Goal: Transaction & Acquisition: Book appointment/travel/reservation

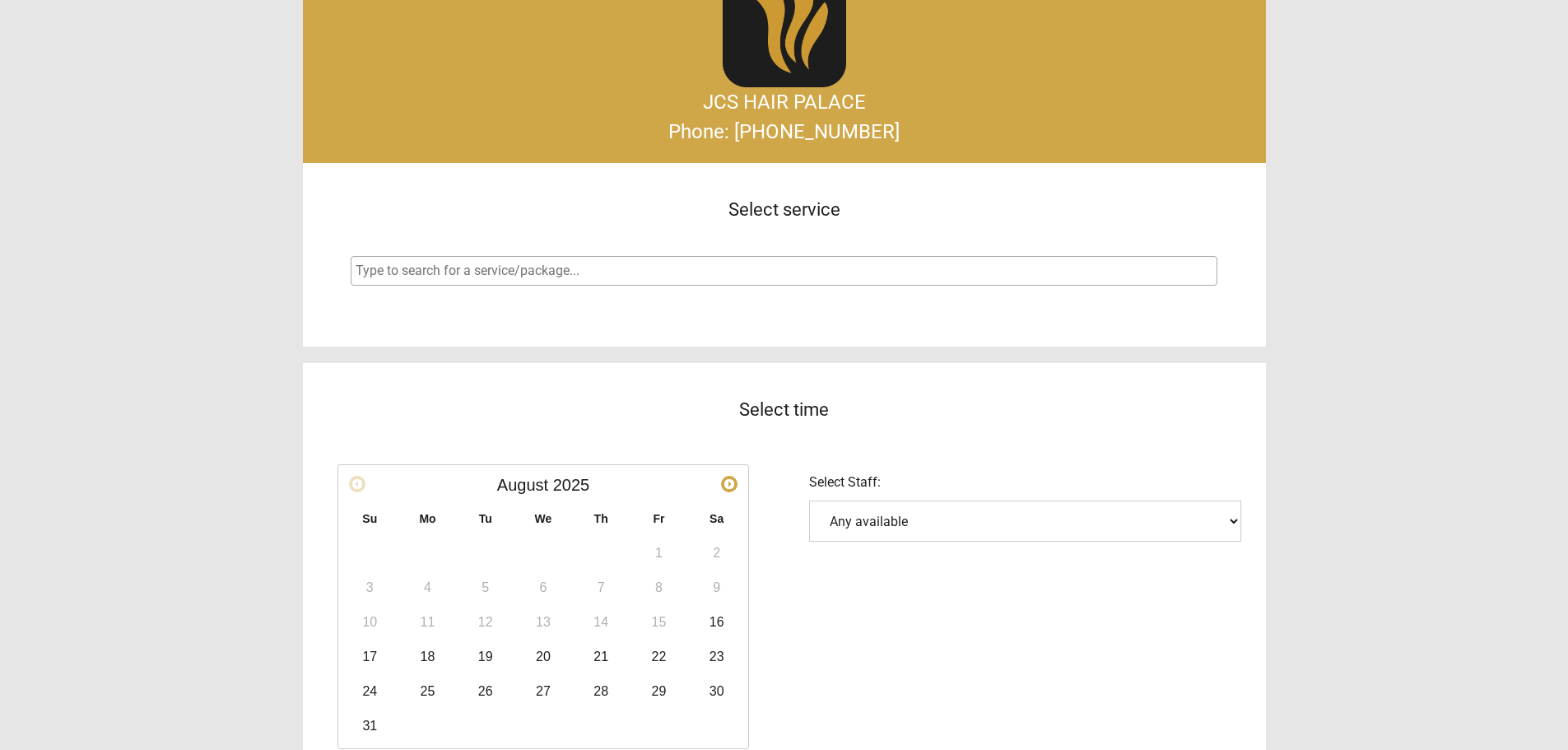
scroll to position [82, 0]
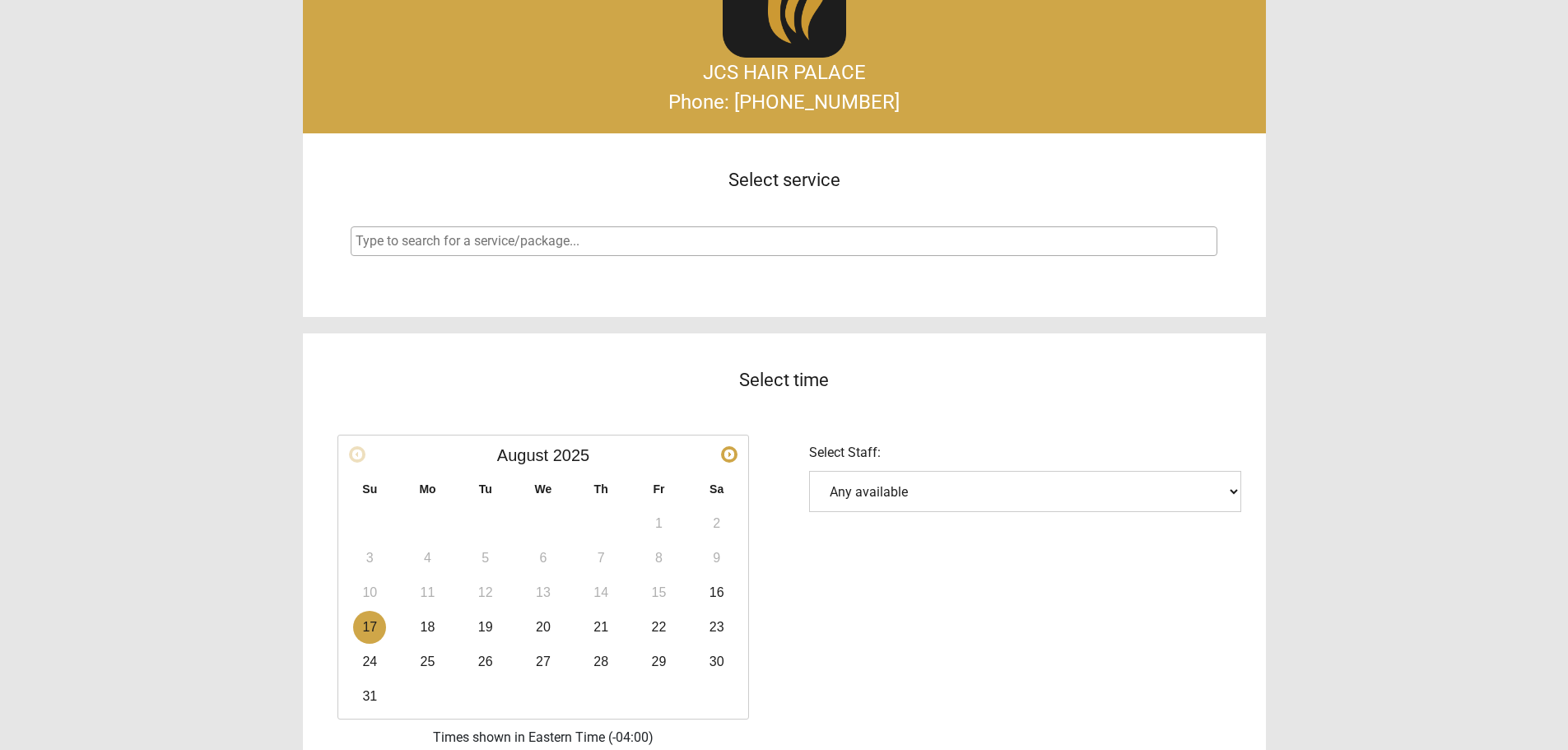
click at [375, 622] on link "17" at bounding box center [370, 627] width 33 height 32
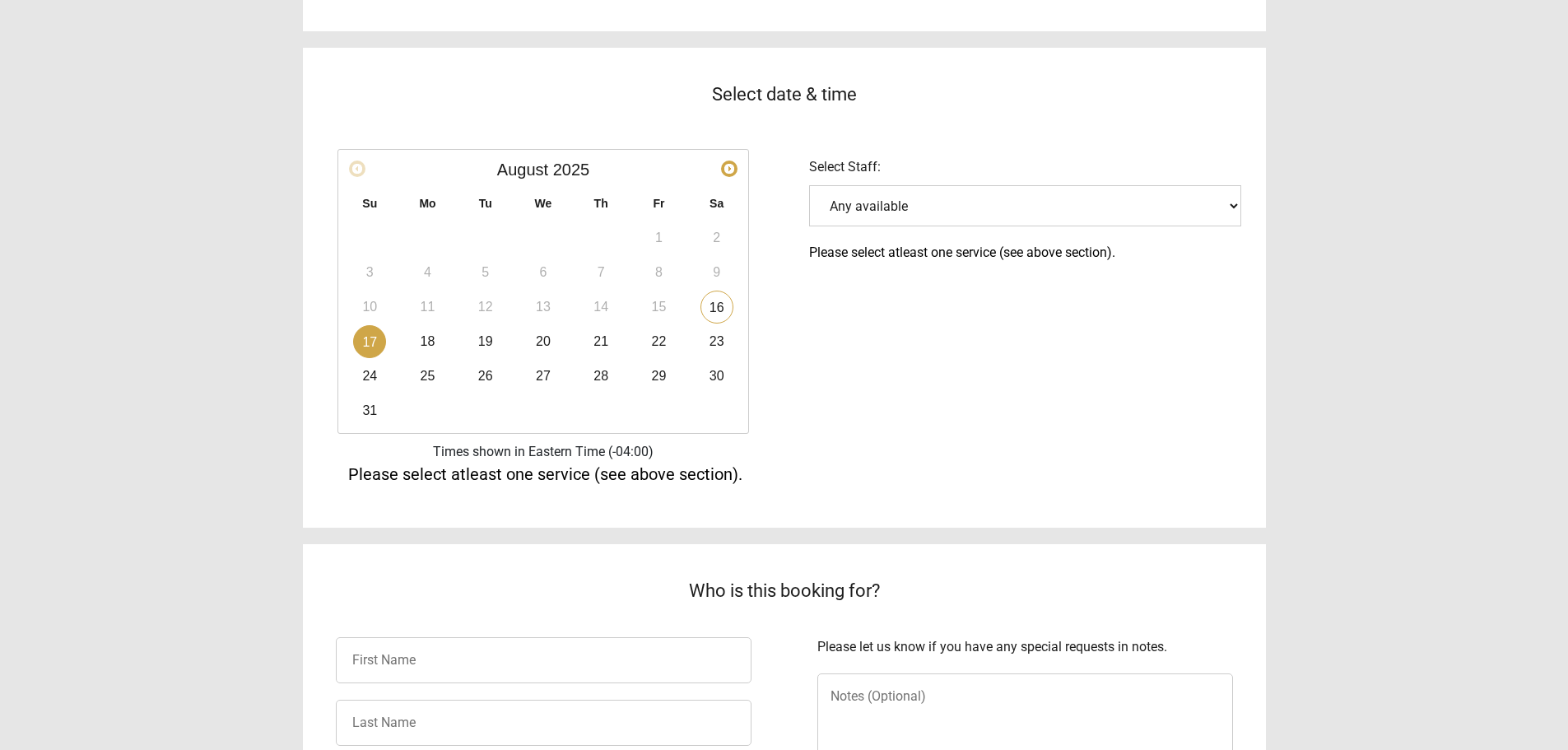
scroll to position [329, 0]
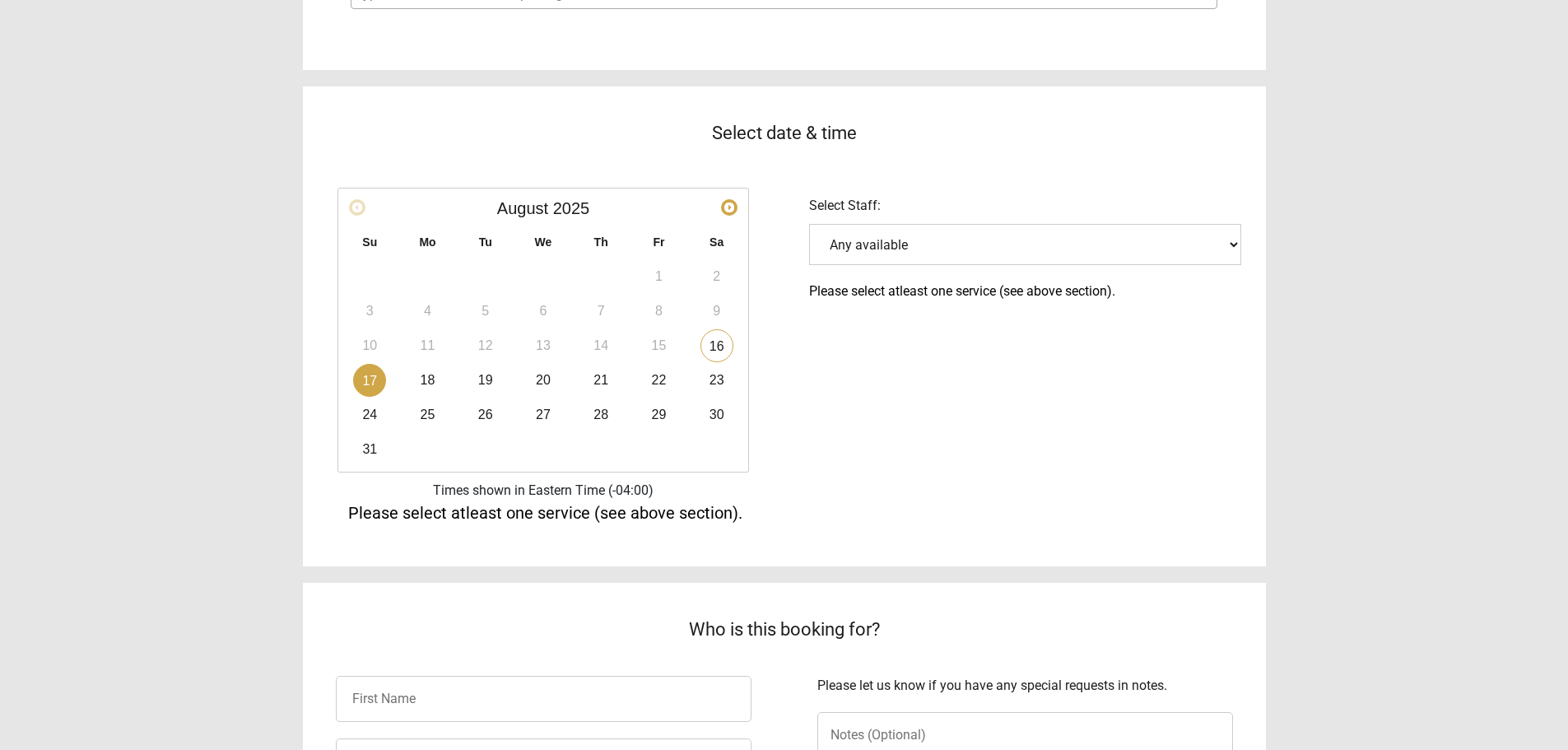
click at [951, 242] on select "Any available" at bounding box center [1025, 245] width 432 height 41
click at [809, 224] on select "Any available" at bounding box center [1025, 245] width 432 height 41
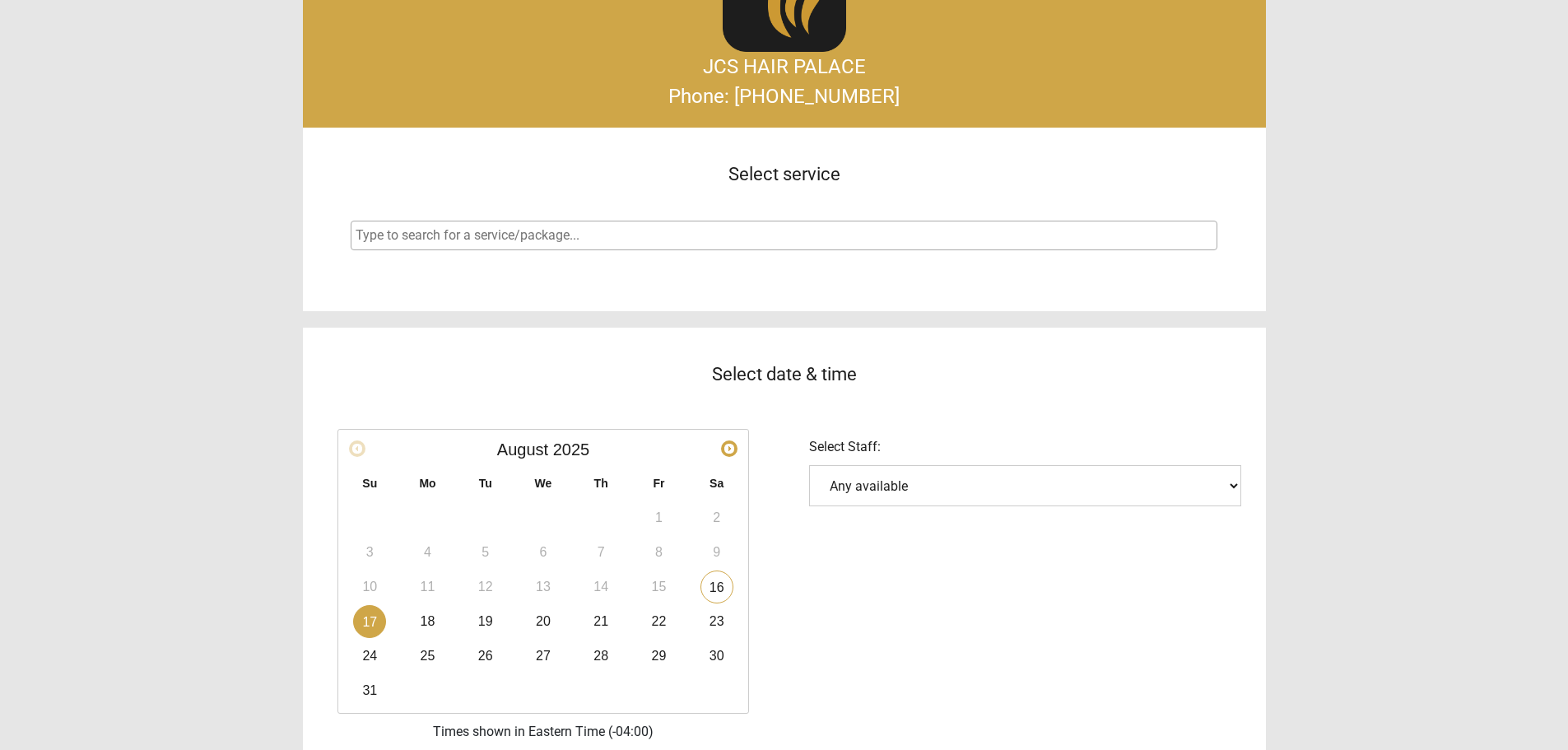
scroll to position [78, 0]
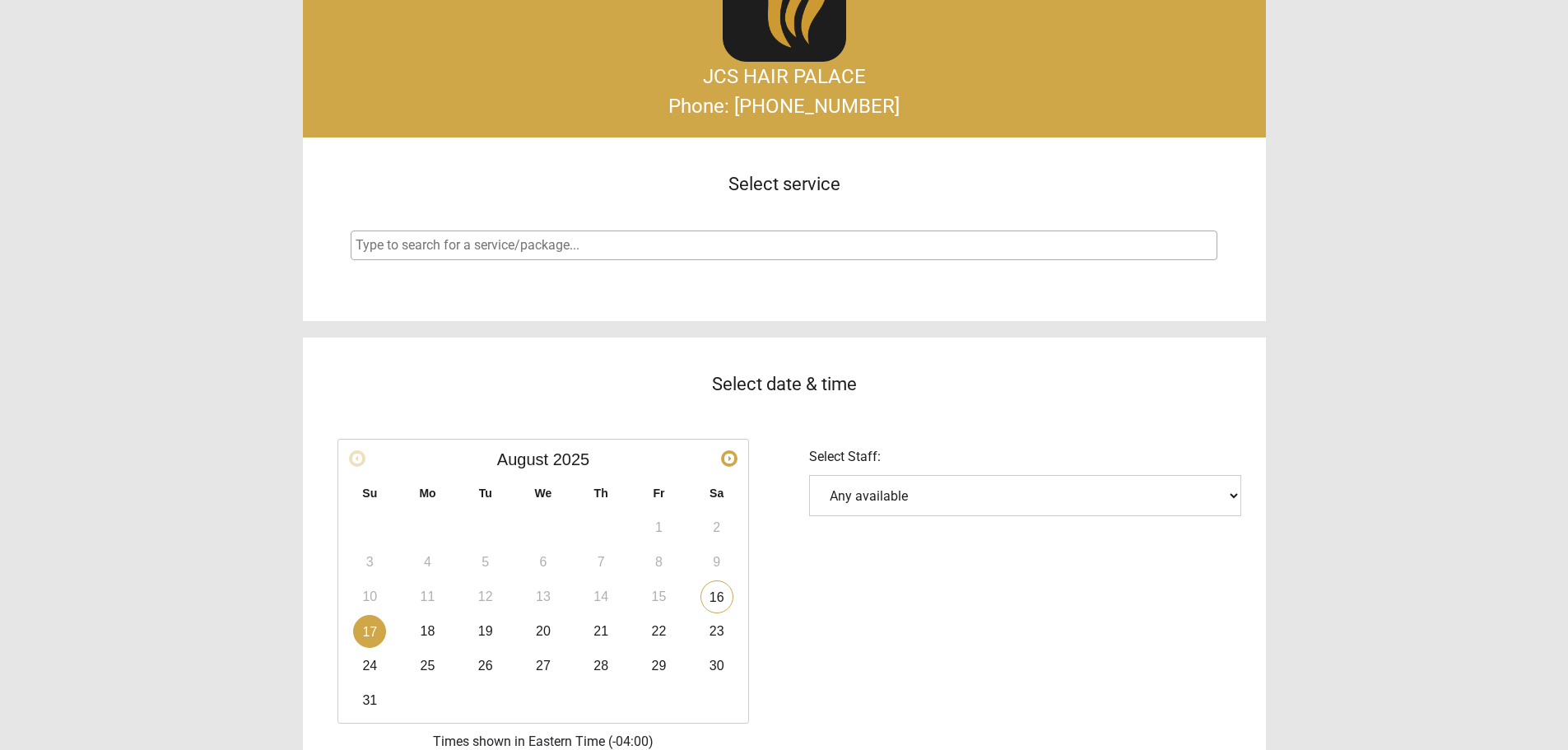
click at [512, 241] on input "search" at bounding box center [786, 245] width 861 height 20
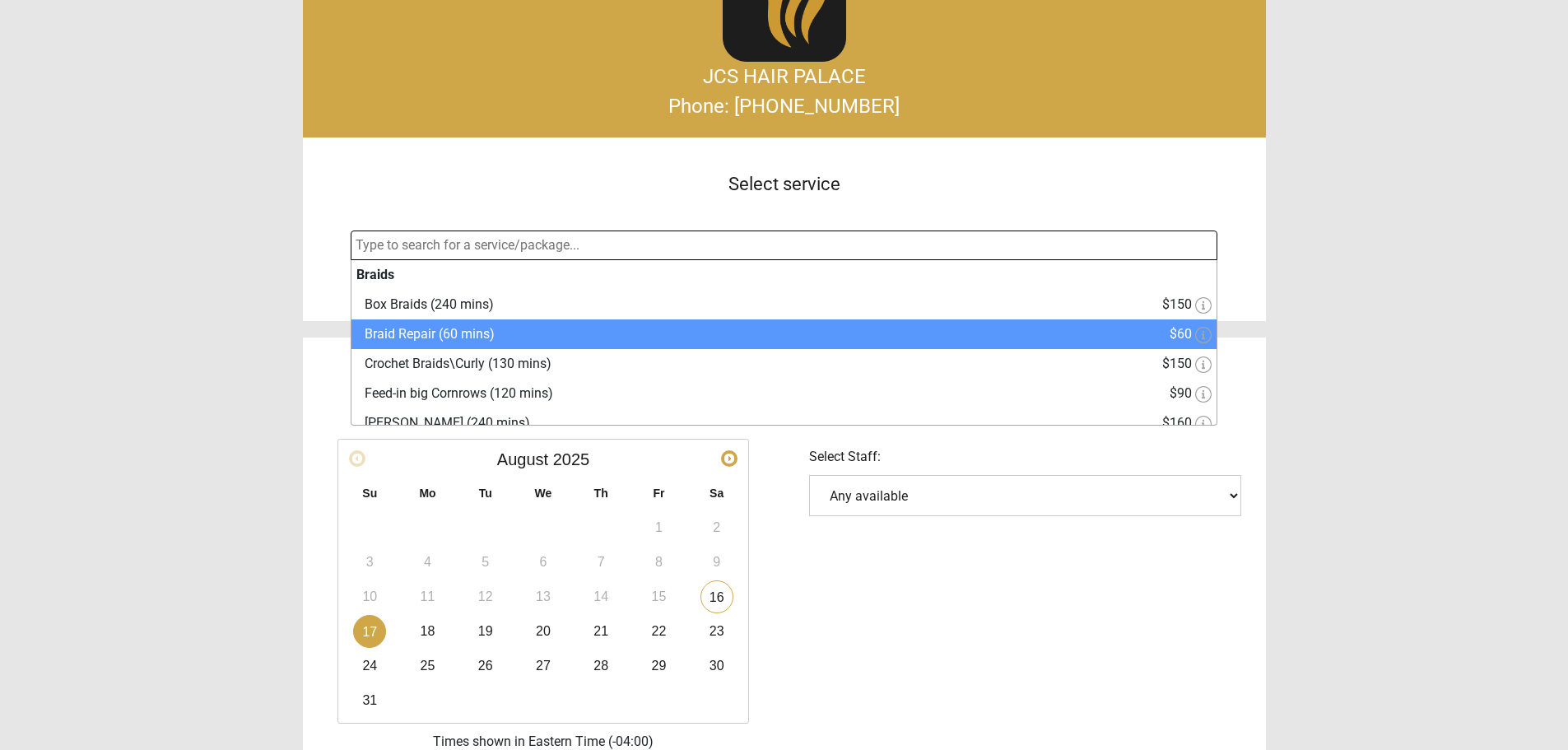
select select "1"
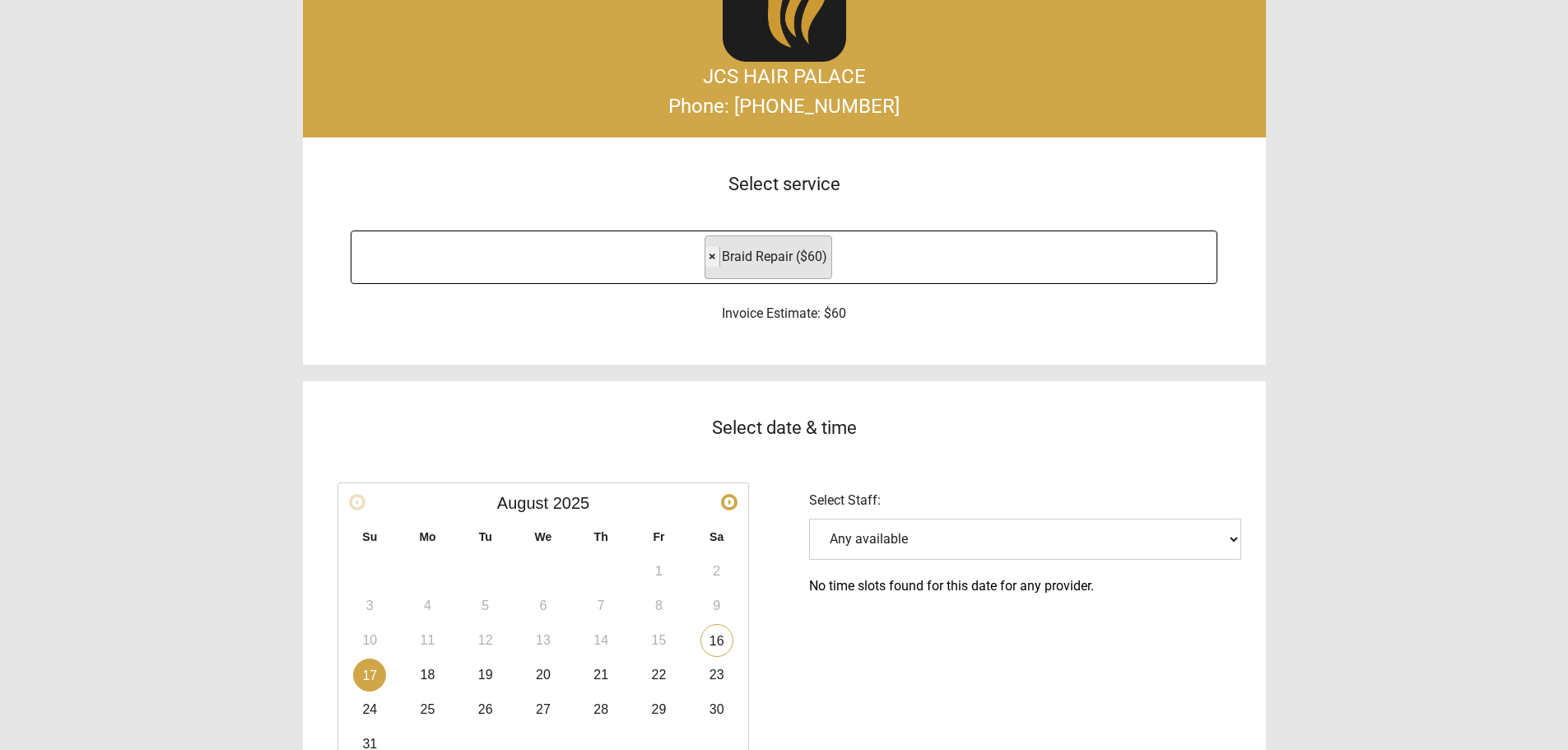
click at [710, 257] on span "×" at bounding box center [713, 257] width 8 height 15
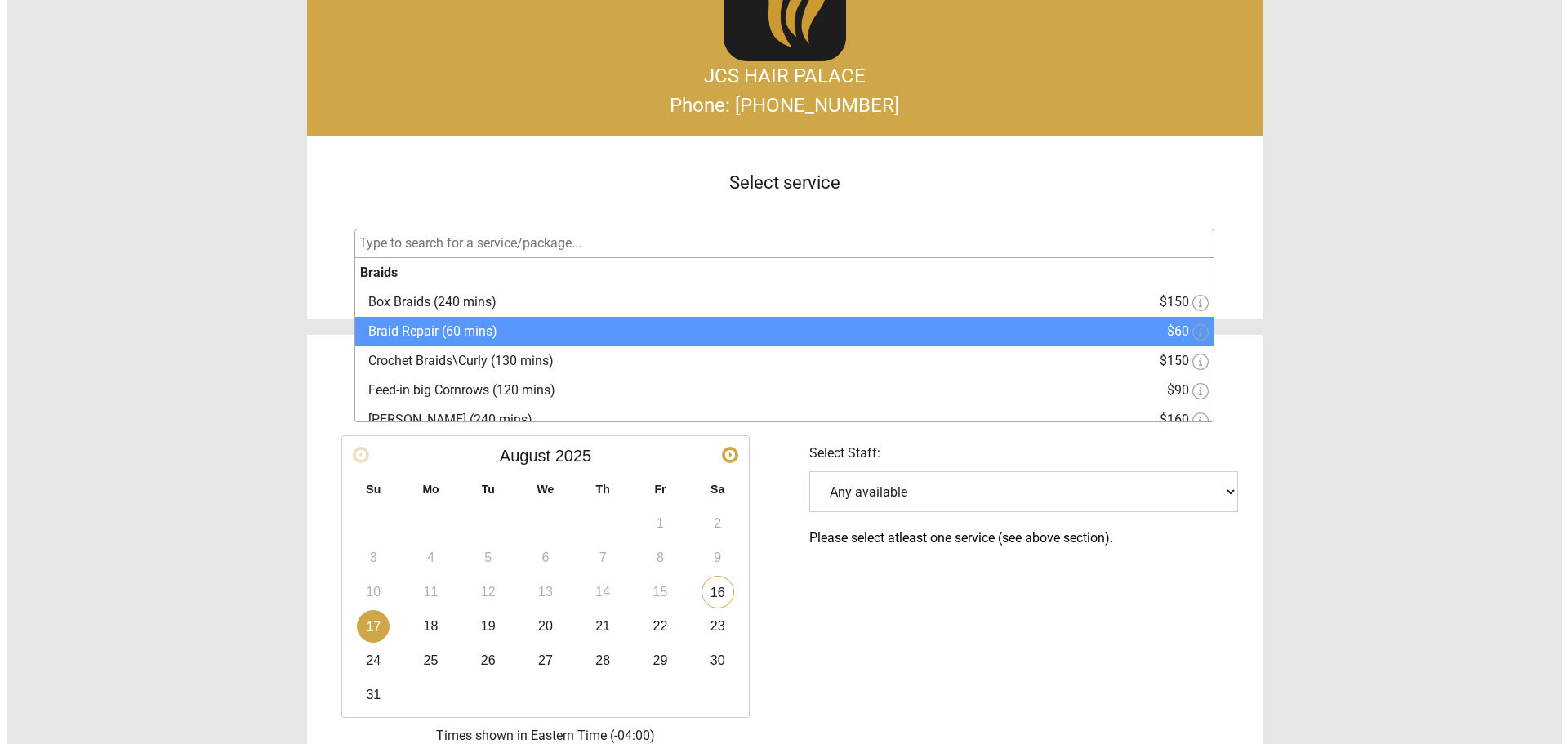
select select "1"
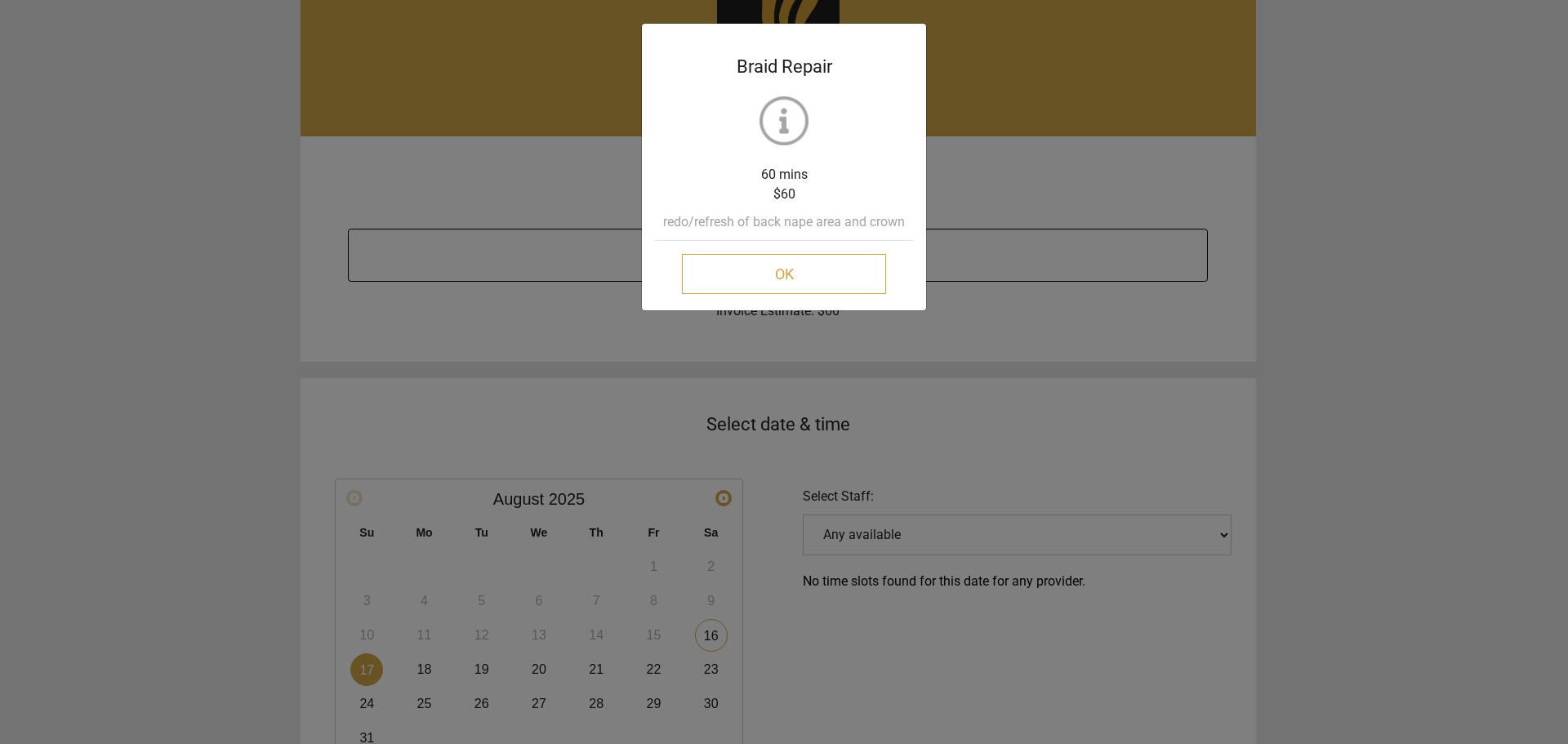
click at [828, 262] on button "OK" at bounding box center [784, 273] width 204 height 40
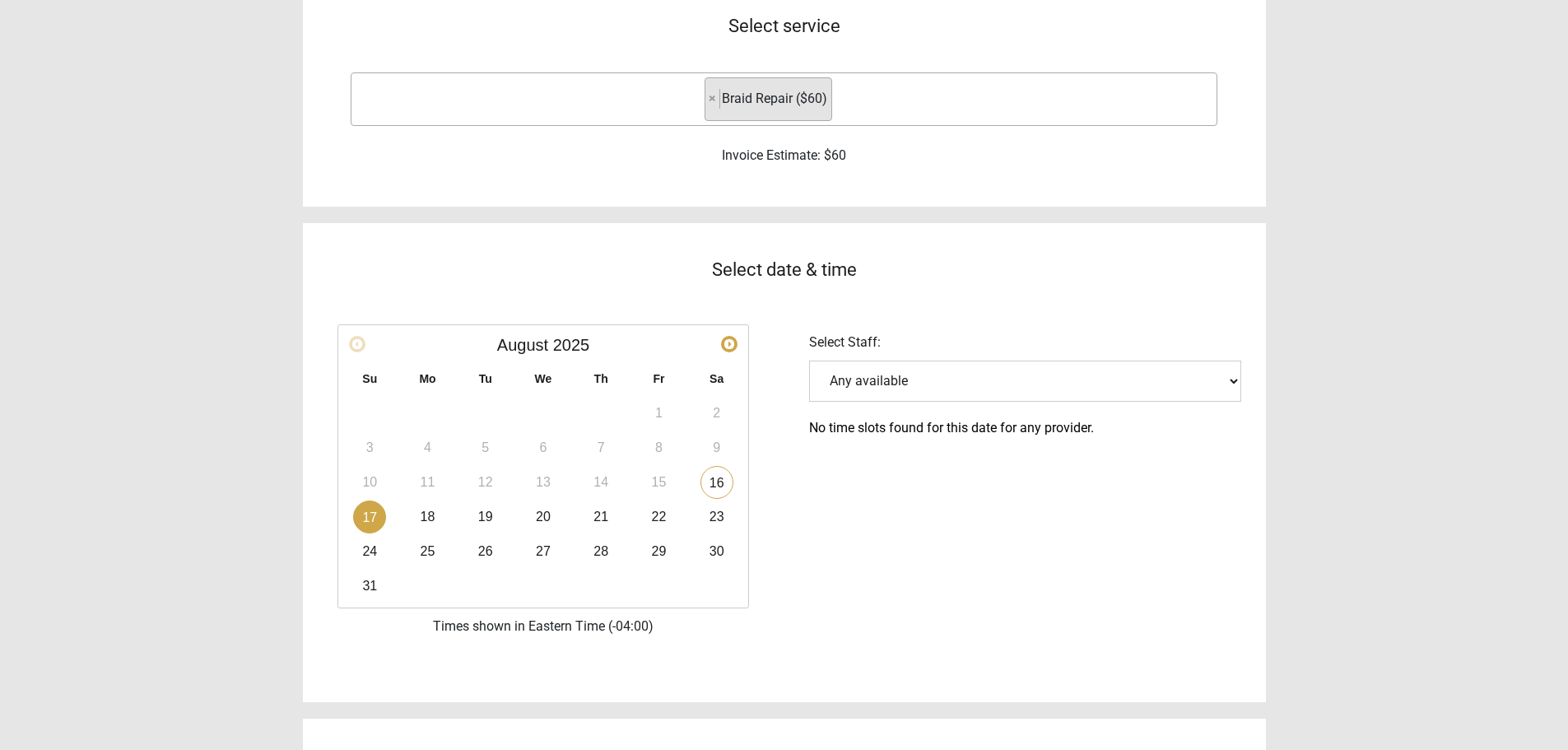
scroll to position [243, 0]
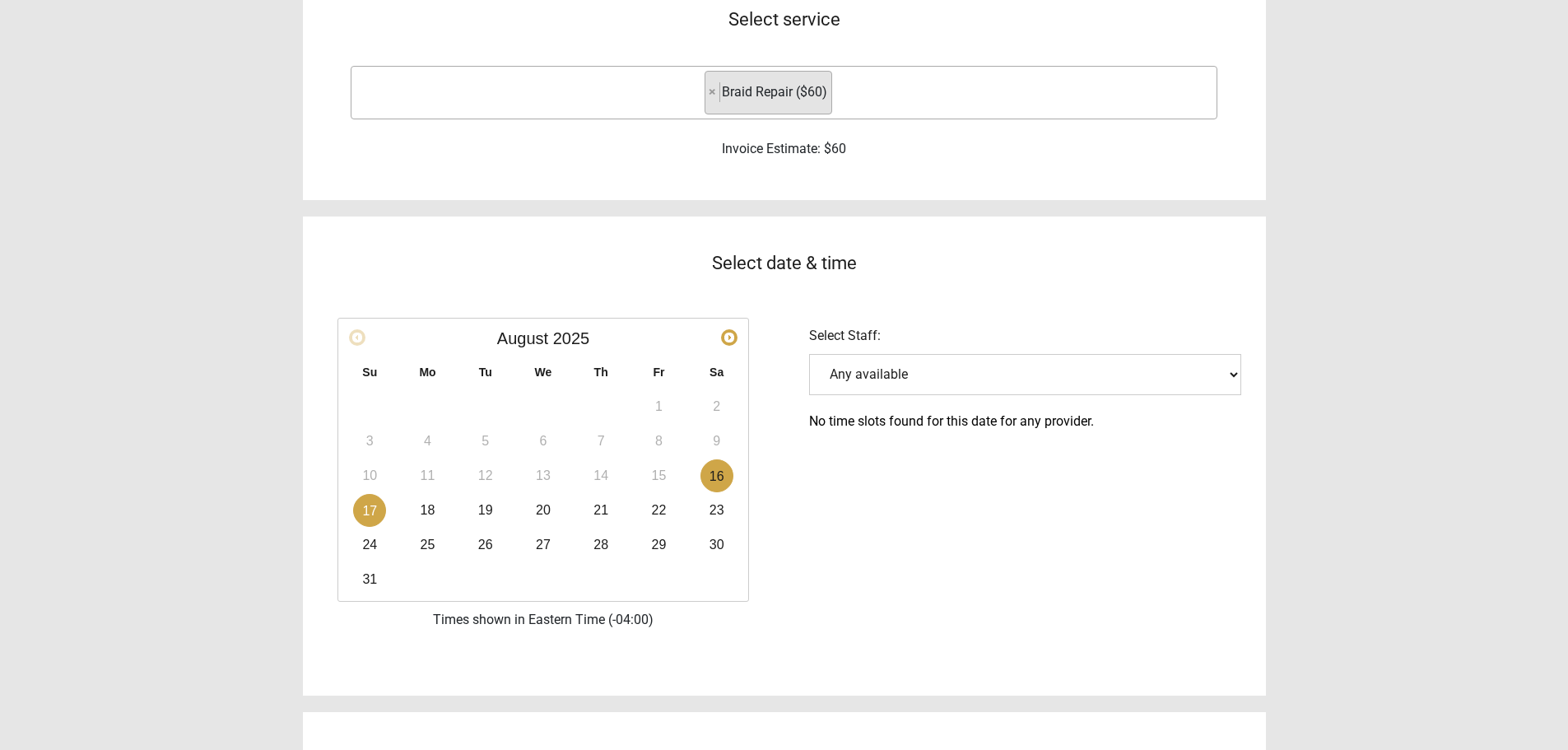
click at [713, 479] on link "16" at bounding box center [717, 475] width 33 height 32
click at [360, 514] on link "17" at bounding box center [370, 510] width 33 height 32
click at [934, 384] on select "Any available" at bounding box center [1025, 375] width 432 height 41
click at [417, 524] on td "18" at bounding box center [427, 510] width 57 height 34
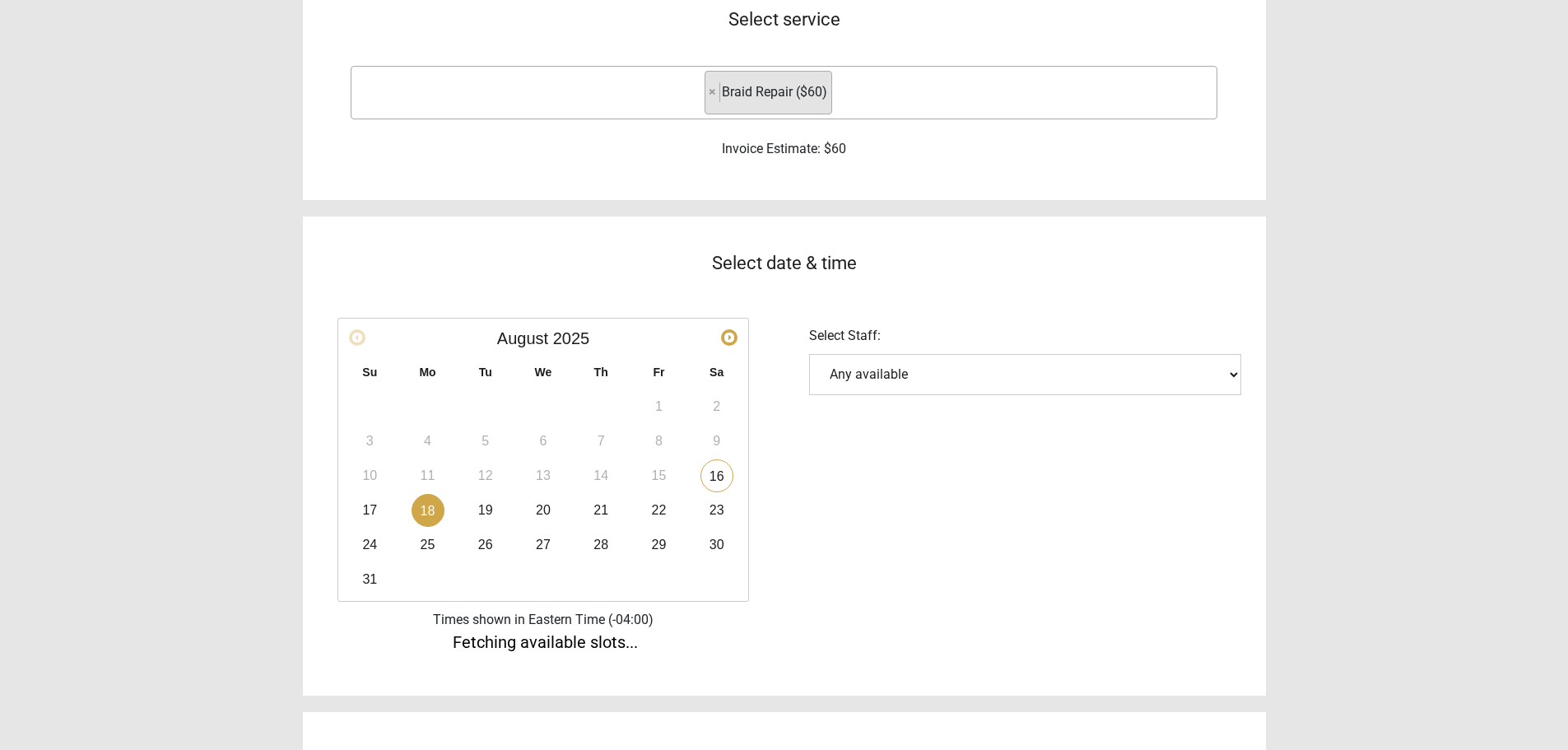
click at [429, 513] on link "18" at bounding box center [428, 510] width 33 height 32
click at [488, 502] on link "19" at bounding box center [486, 510] width 33 height 32
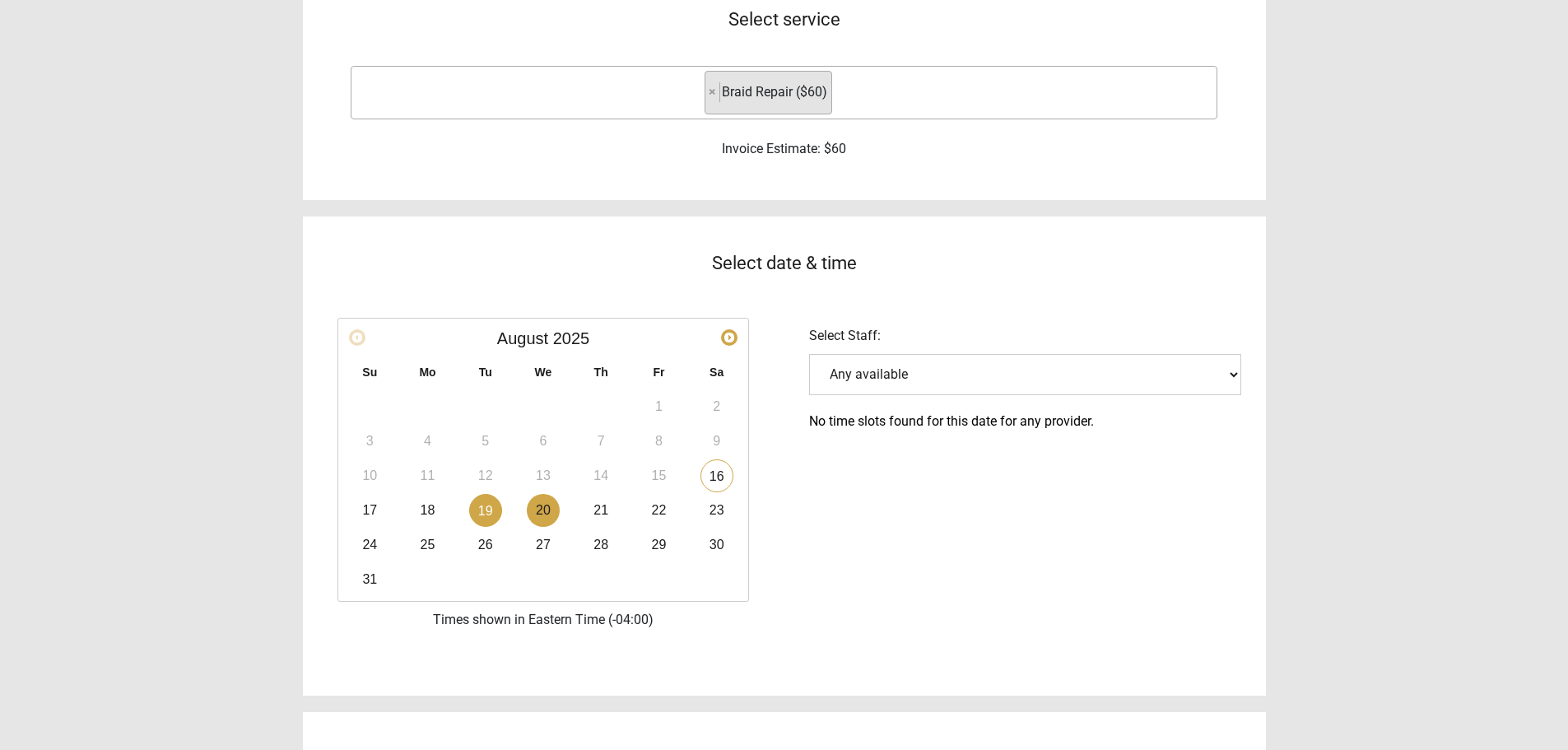
click at [554, 504] on link "20" at bounding box center [543, 510] width 33 height 32
click at [632, 506] on td "22" at bounding box center [658, 510] width 57 height 34
click at [570, 511] on td "20" at bounding box center [542, 510] width 57 height 34
click at [616, 507] on link "21" at bounding box center [601, 510] width 33 height 32
click at [713, 513] on link "23" at bounding box center [717, 510] width 33 height 32
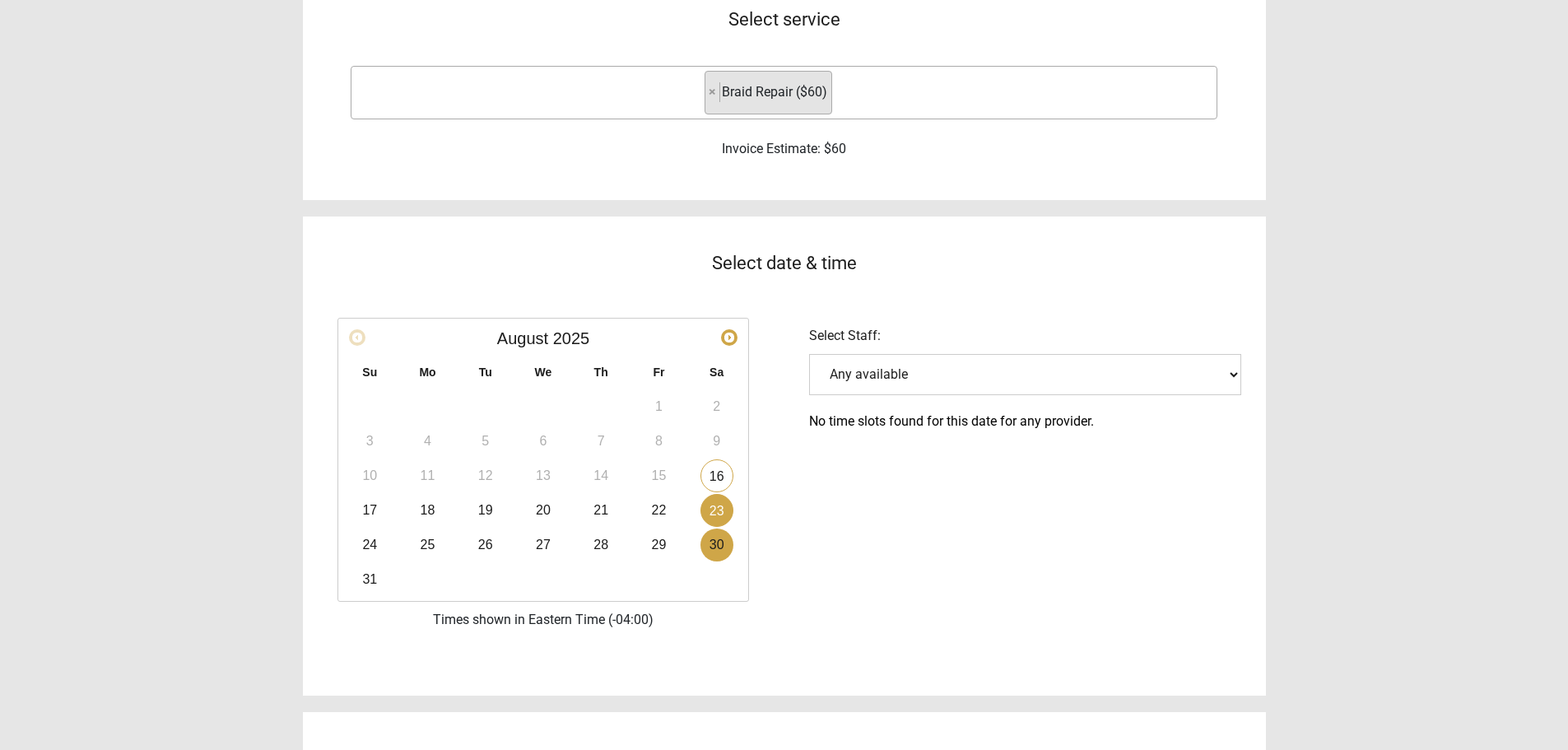
click at [701, 542] on link "30" at bounding box center [717, 545] width 33 height 32
click at [644, 539] on link "29" at bounding box center [659, 545] width 33 height 32
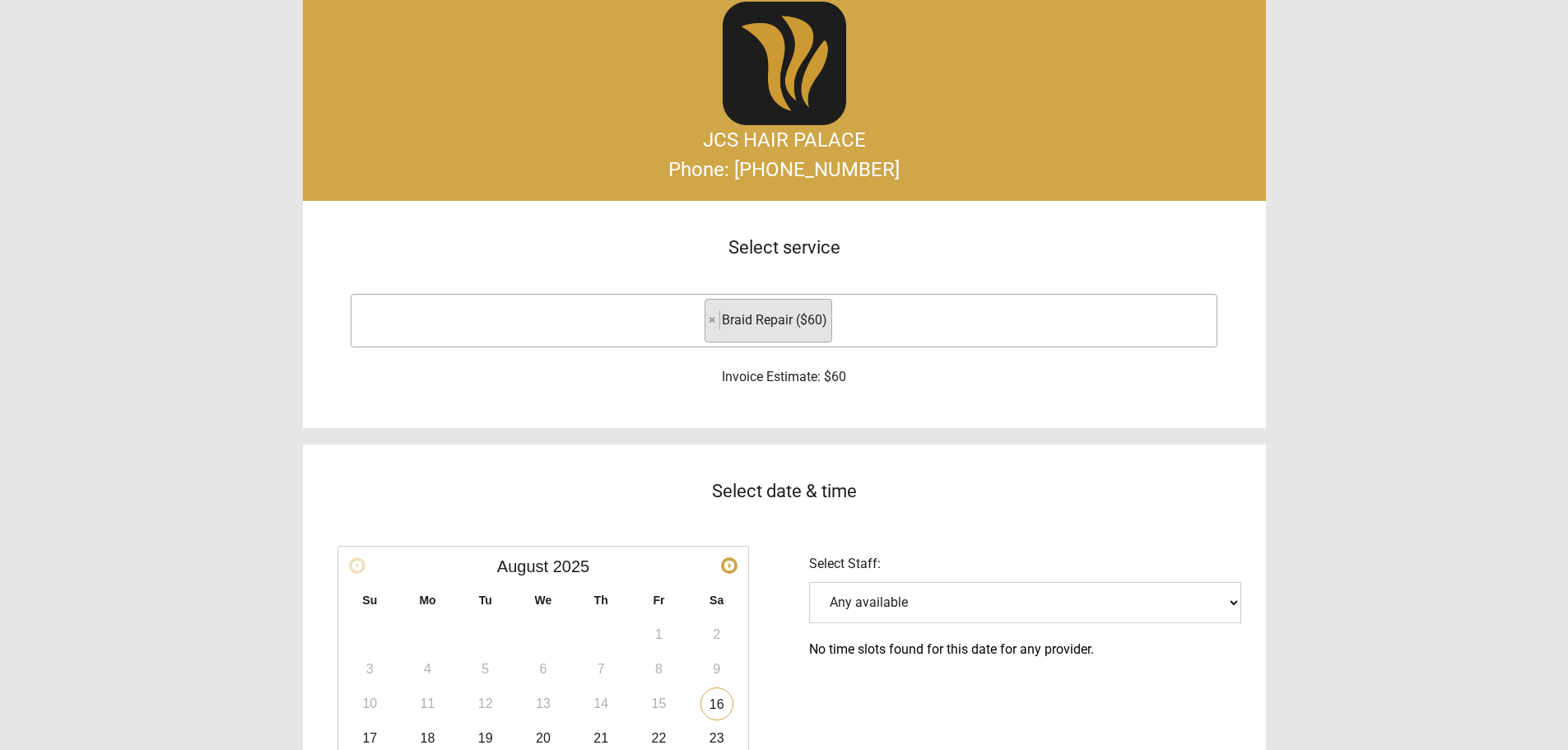
scroll to position [0, 0]
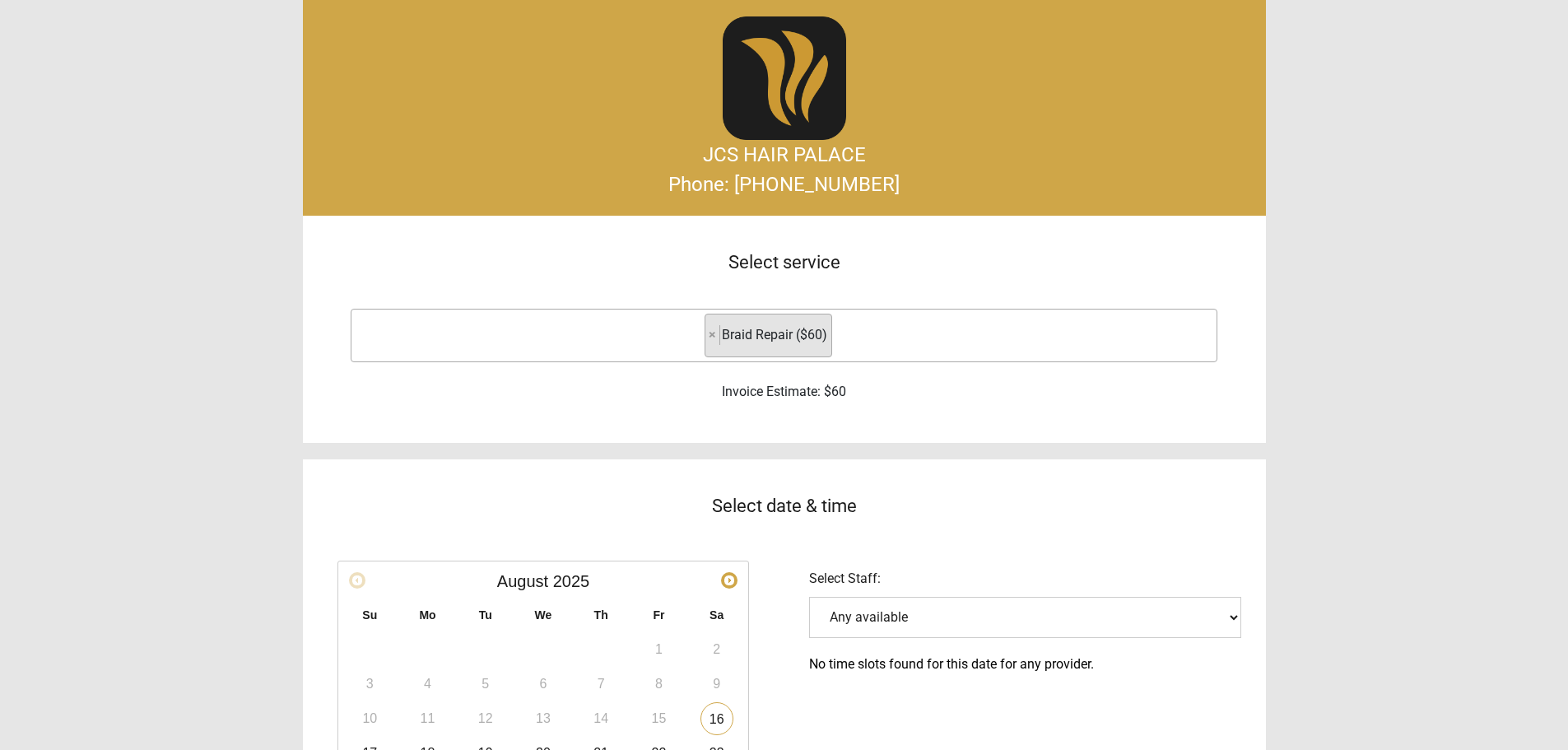
click at [705, 332] on li "× Braid Repair ($60)" at bounding box center [768, 335] width 127 height 44
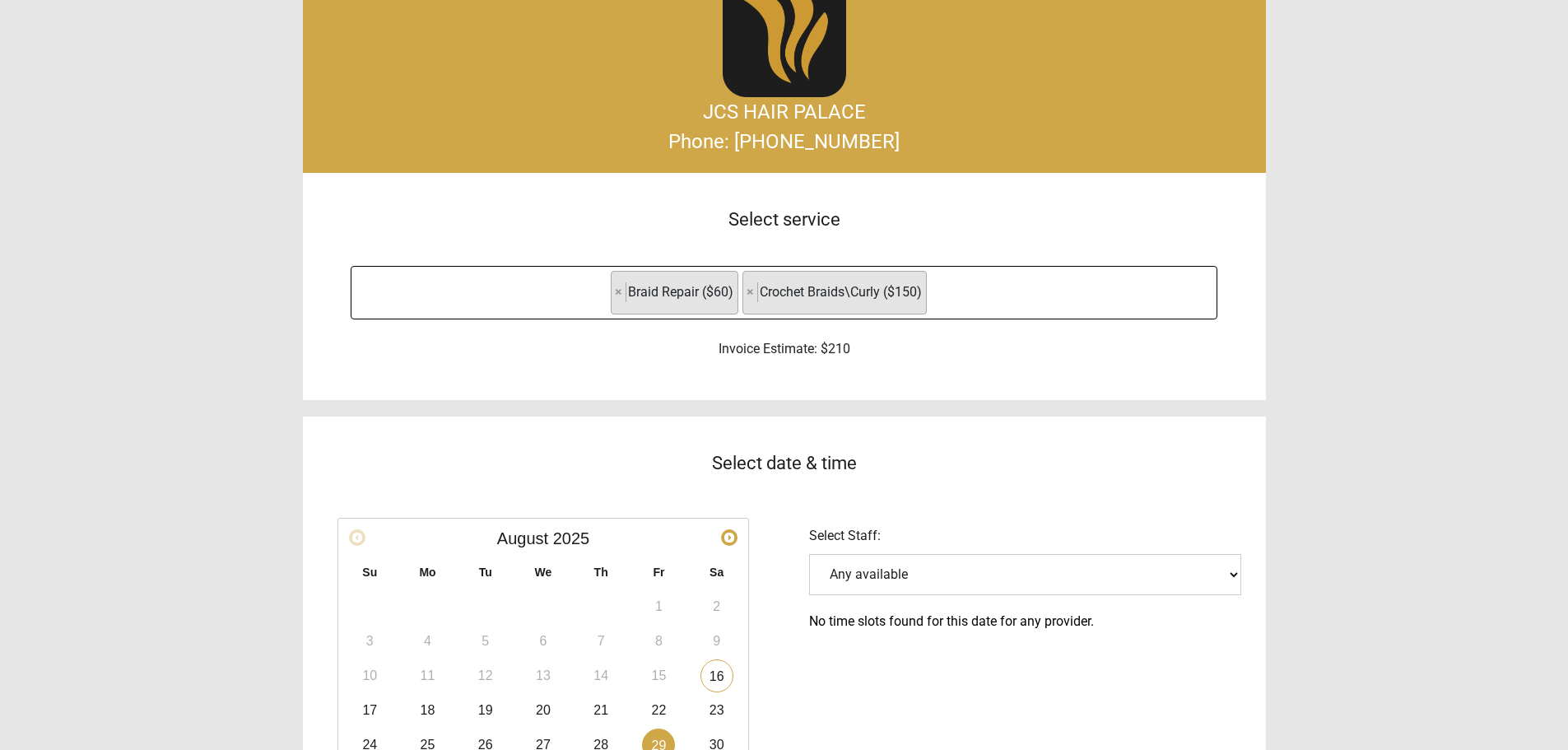
scroll to position [82, 0]
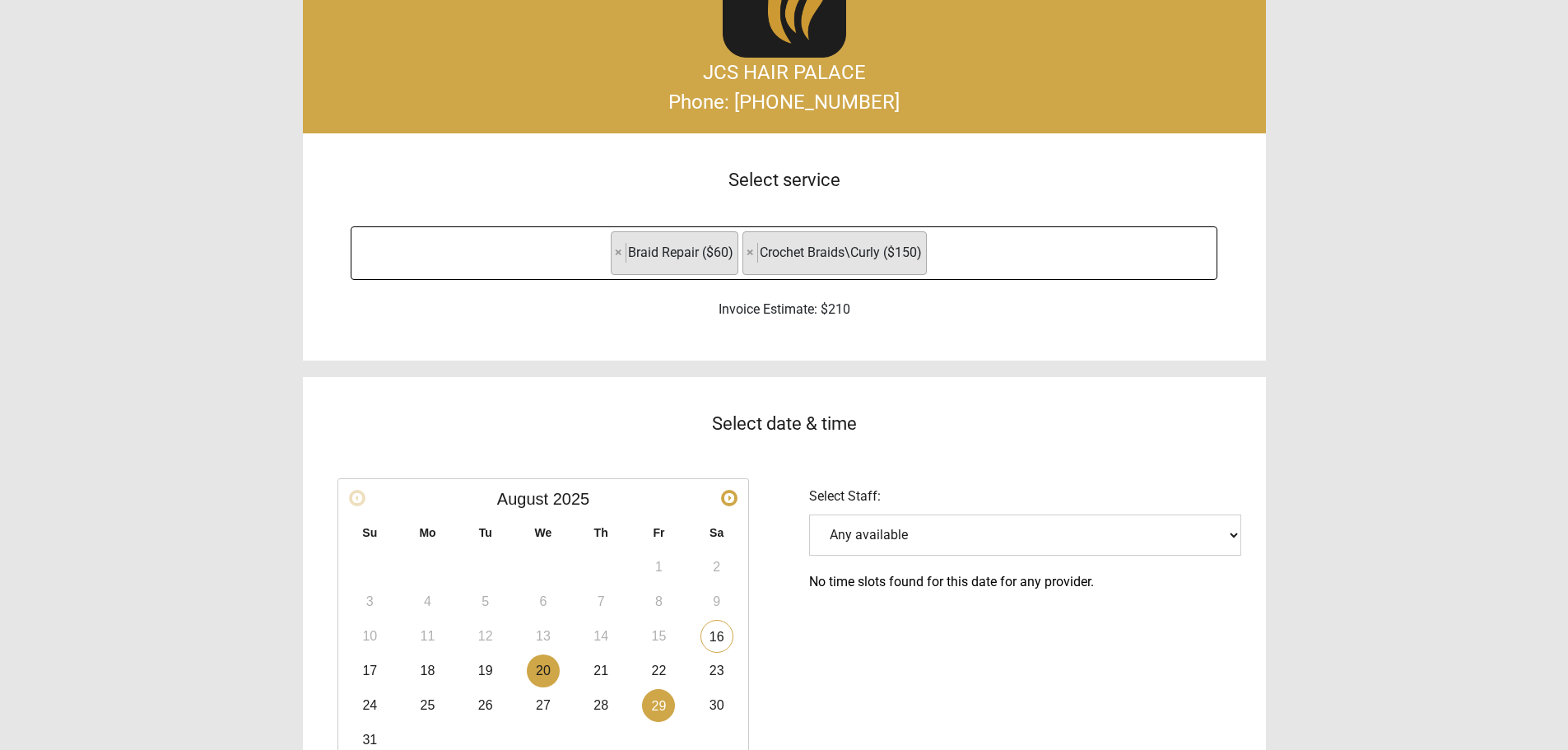
click at [551, 658] on link "20" at bounding box center [543, 670] width 33 height 32
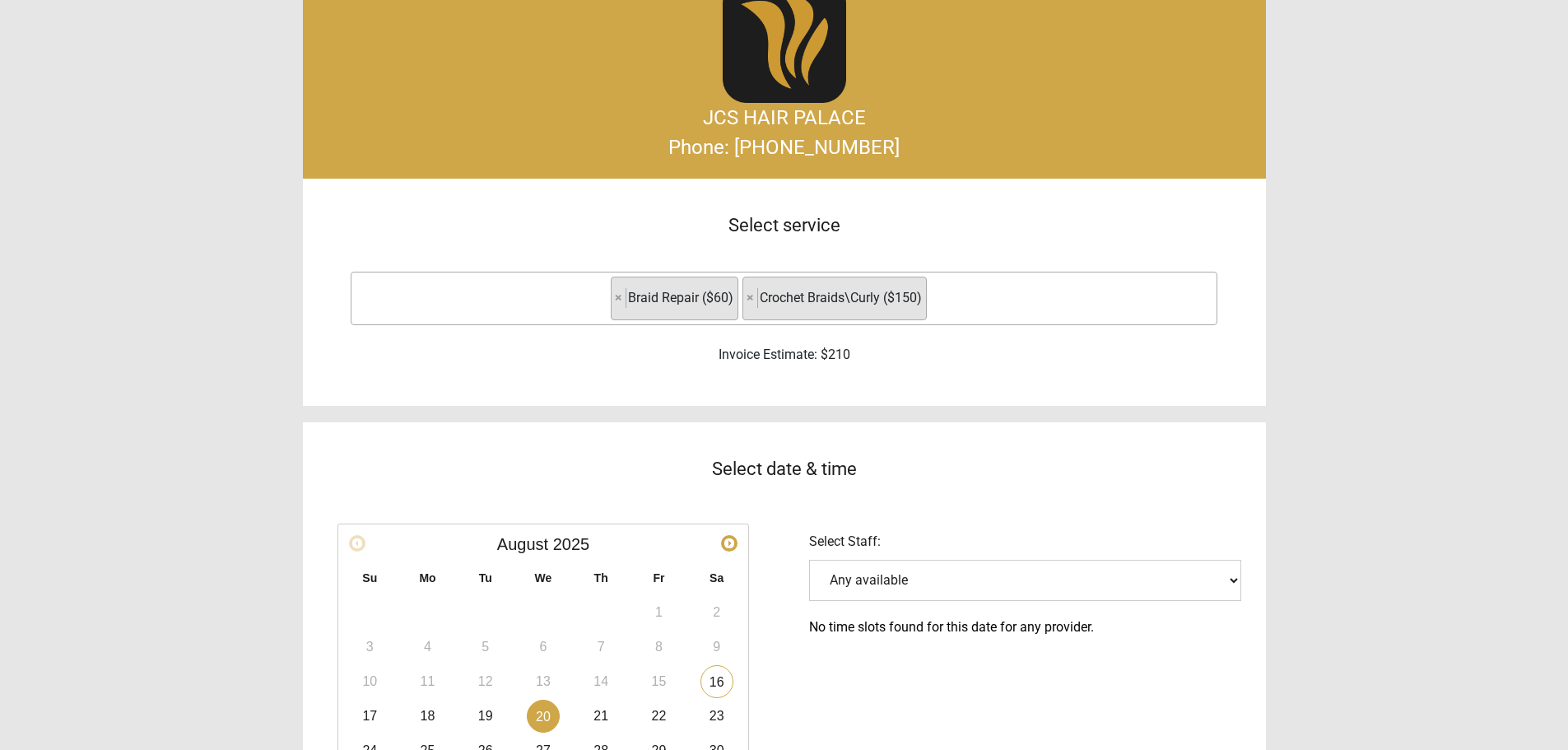
scroll to position [0, 0]
